Goal: Task Accomplishment & Management: Use online tool/utility

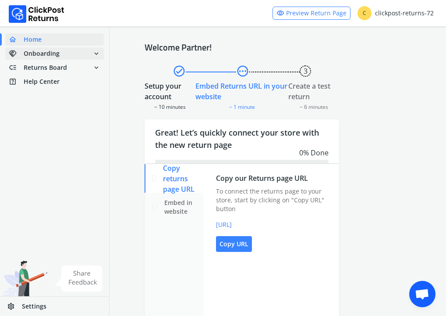
click at [80, 49] on span "handshake Onboarding expand_more" at bounding box center [54, 53] width 99 height 12
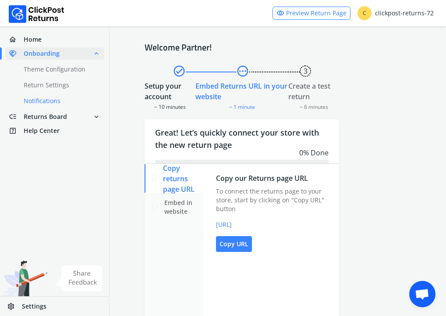
click at [48, 99] on link "done Notifications" at bounding box center [59, 101] width 109 height 12
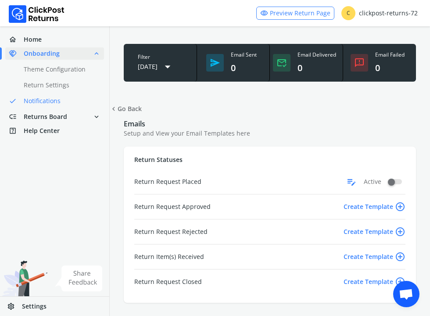
click at [353, 182] on span "edit_note" at bounding box center [351, 181] width 11 height 14
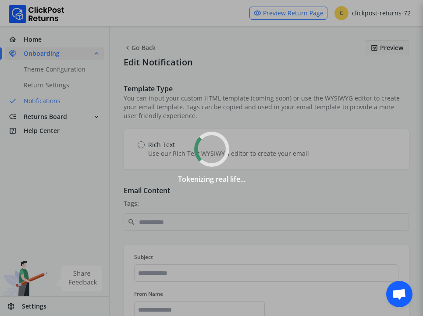
type input "**********"
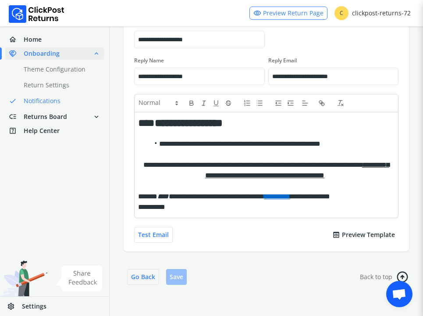
scroll to position [533, 0]
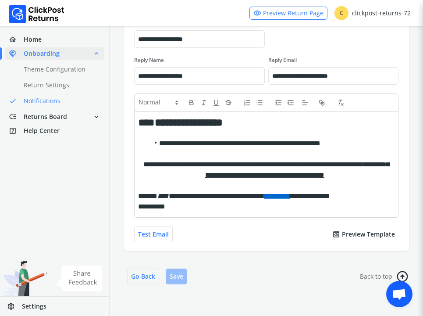
click at [353, 234] on button "preview Preview Template" at bounding box center [364, 234] width 70 height 16
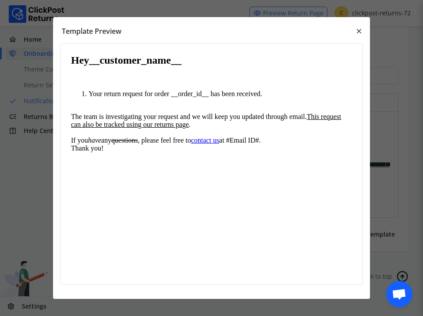
scroll to position [0, 0]
click at [356, 32] on span "close" at bounding box center [359, 31] width 8 height 12
